Goal: Transaction & Acquisition: Download file/media

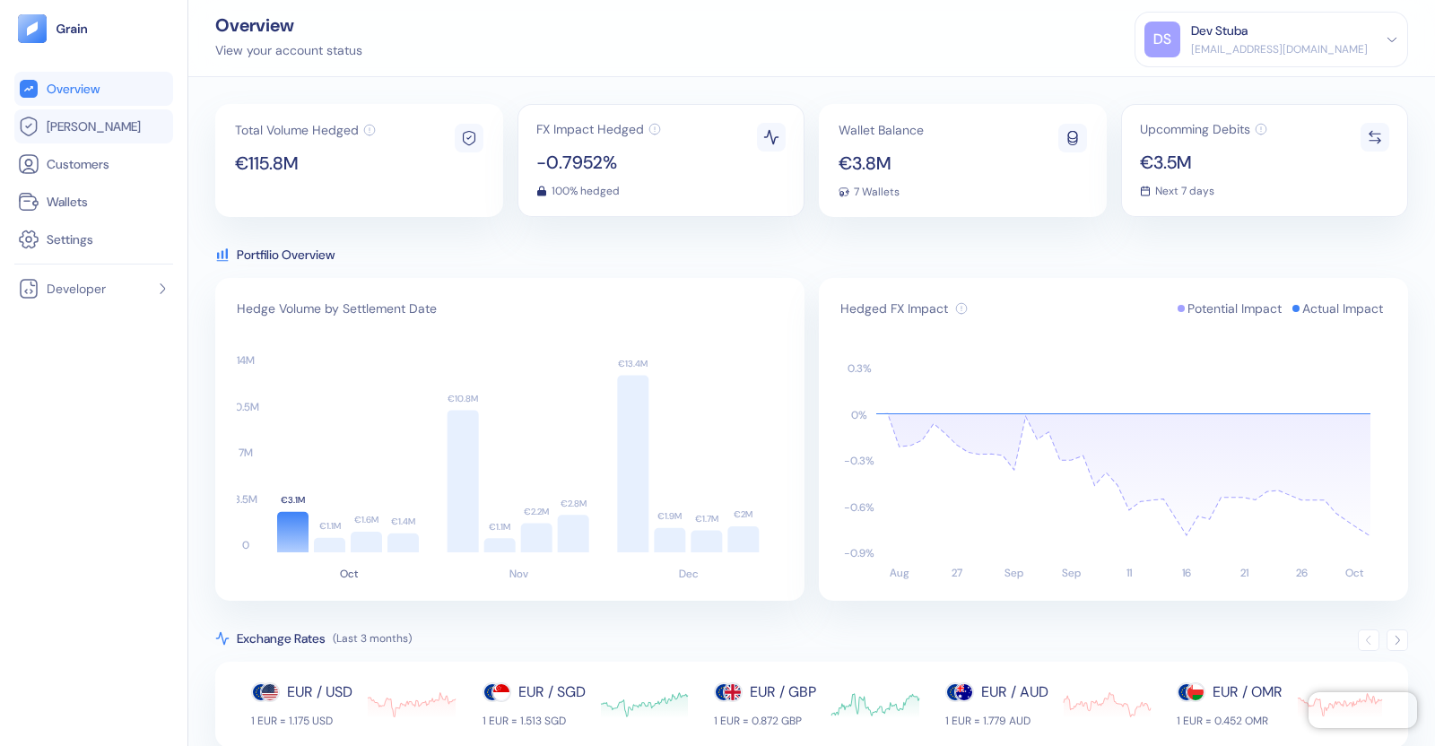
click at [55, 129] on span "[PERSON_NAME]" at bounding box center [94, 127] width 94 height 18
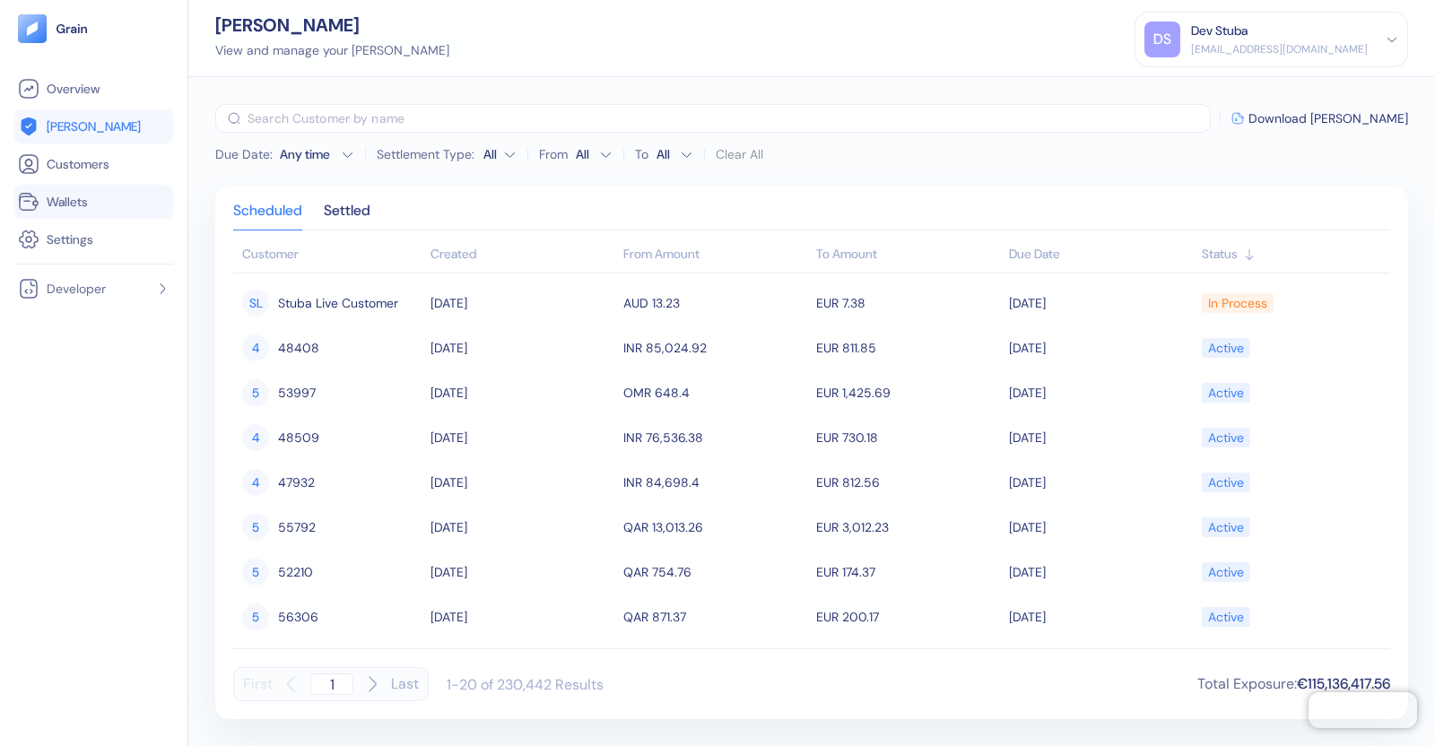
click at [62, 213] on li "Wallets" at bounding box center [93, 202] width 159 height 34
click at [67, 203] on span "Wallets" at bounding box center [67, 202] width 41 height 18
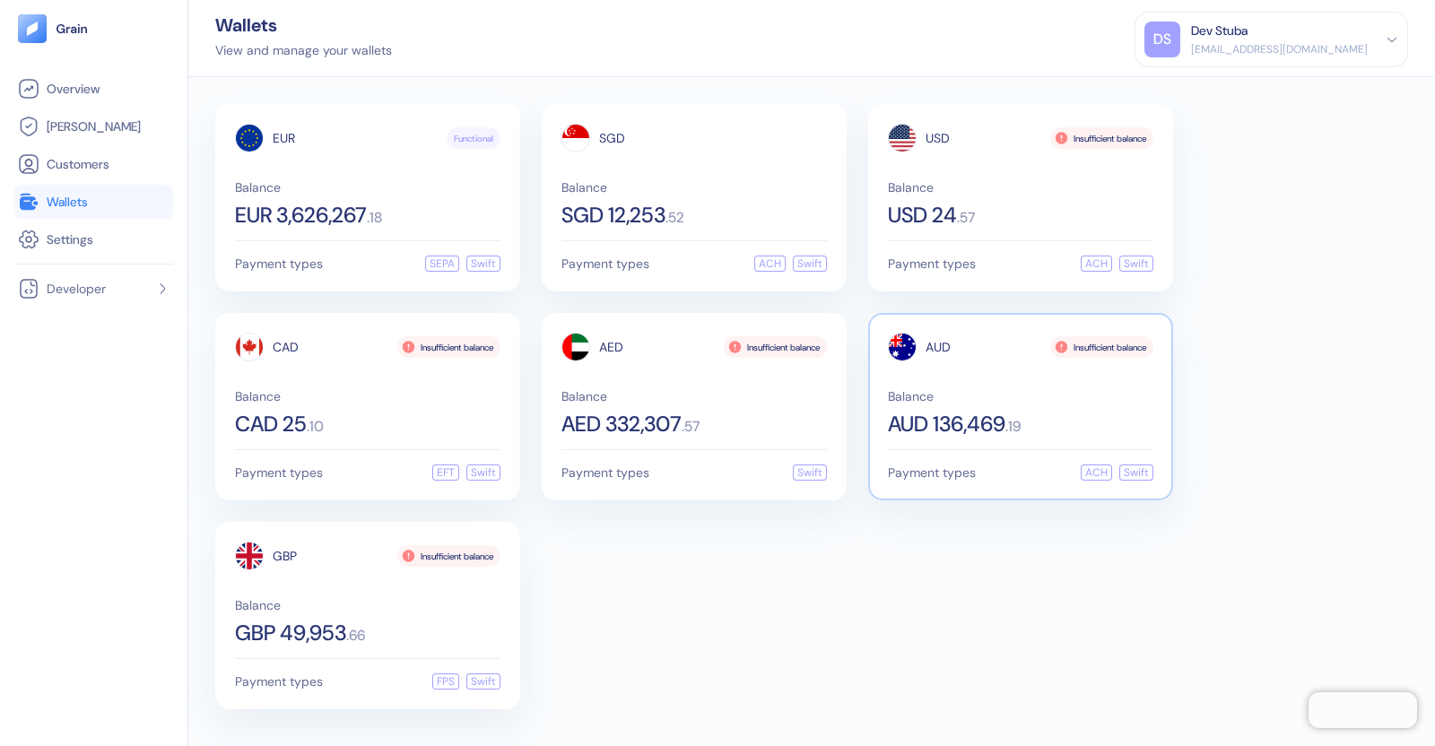
click at [973, 371] on div "AUD Insufficient balance Balance AUD 136,469 . 19" at bounding box center [1021, 384] width 266 height 102
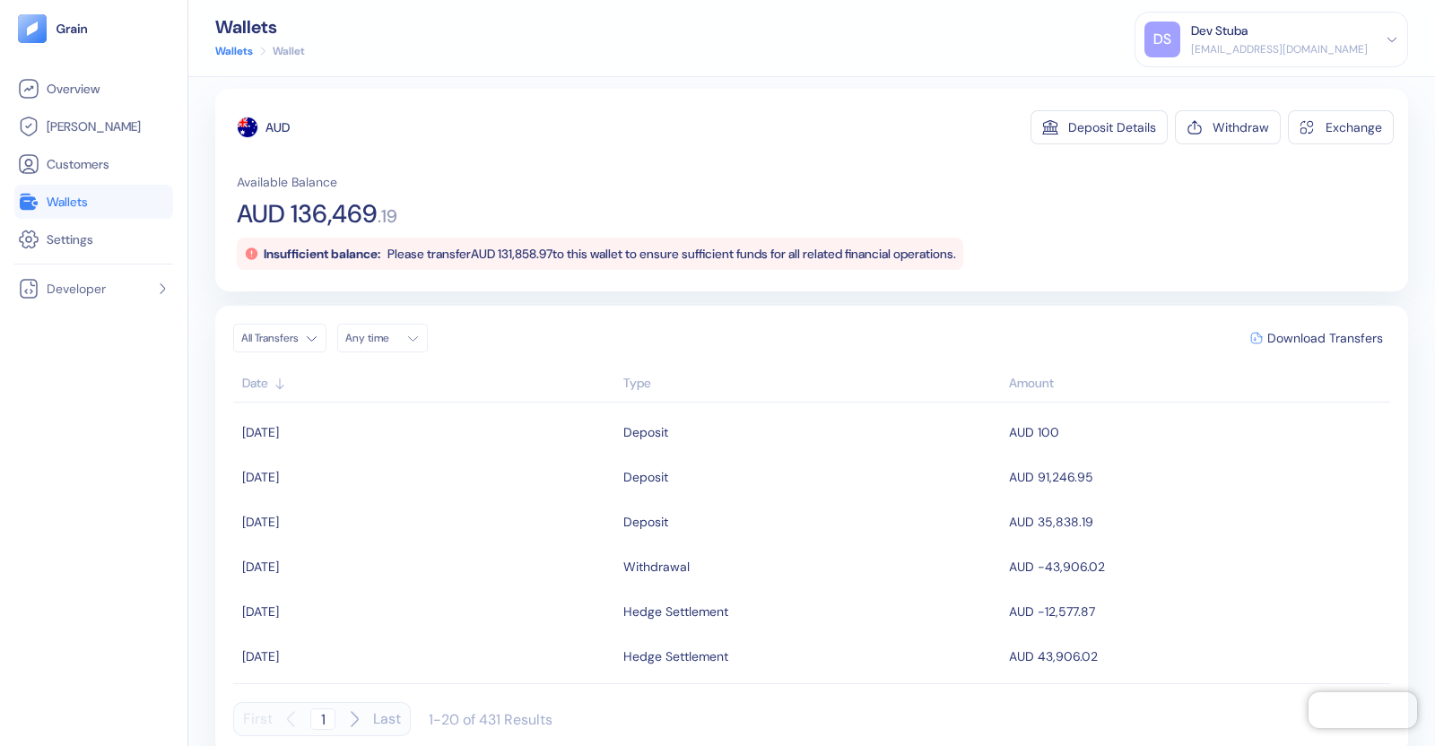
scroll to position [22, 0]
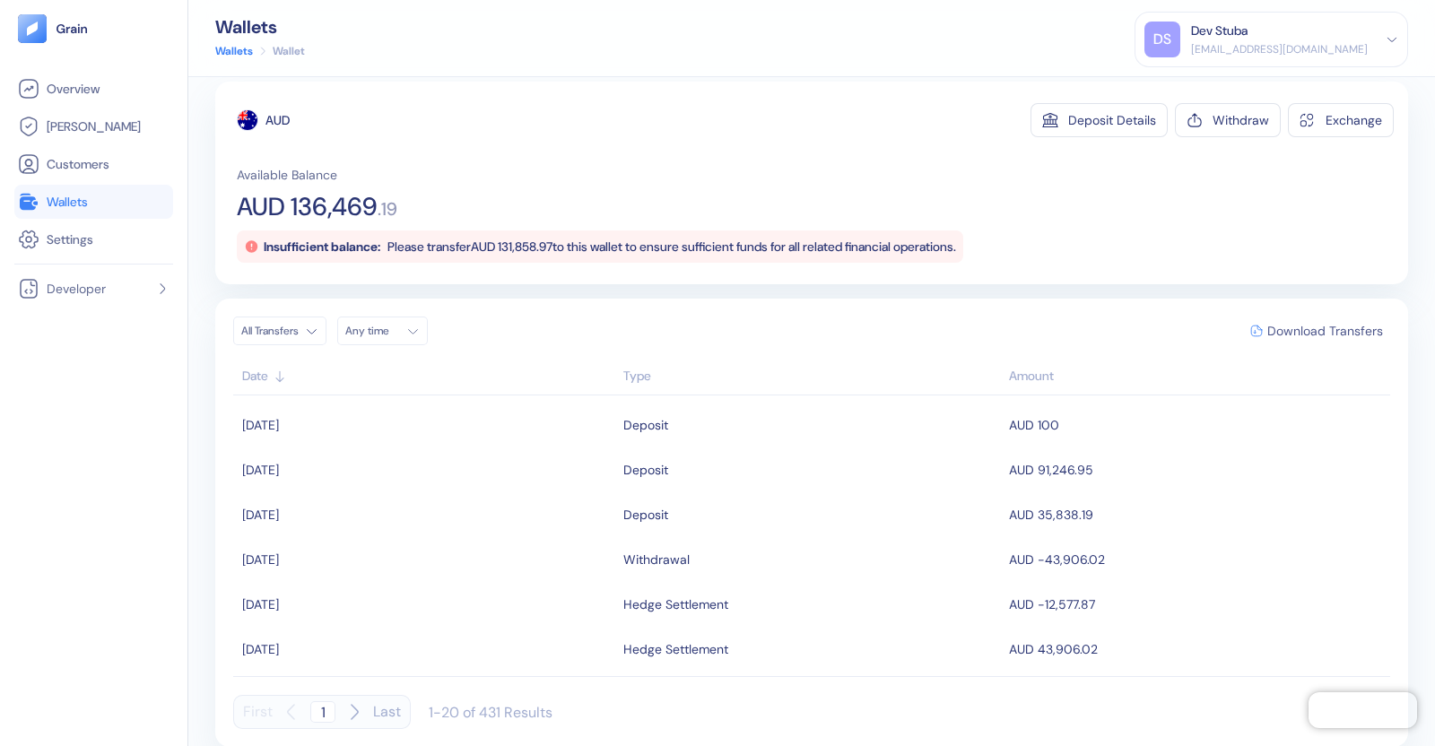
click at [1282, 332] on span "Download Transfers" at bounding box center [1326, 331] width 116 height 13
